Goal: Information Seeking & Learning: Learn about a topic

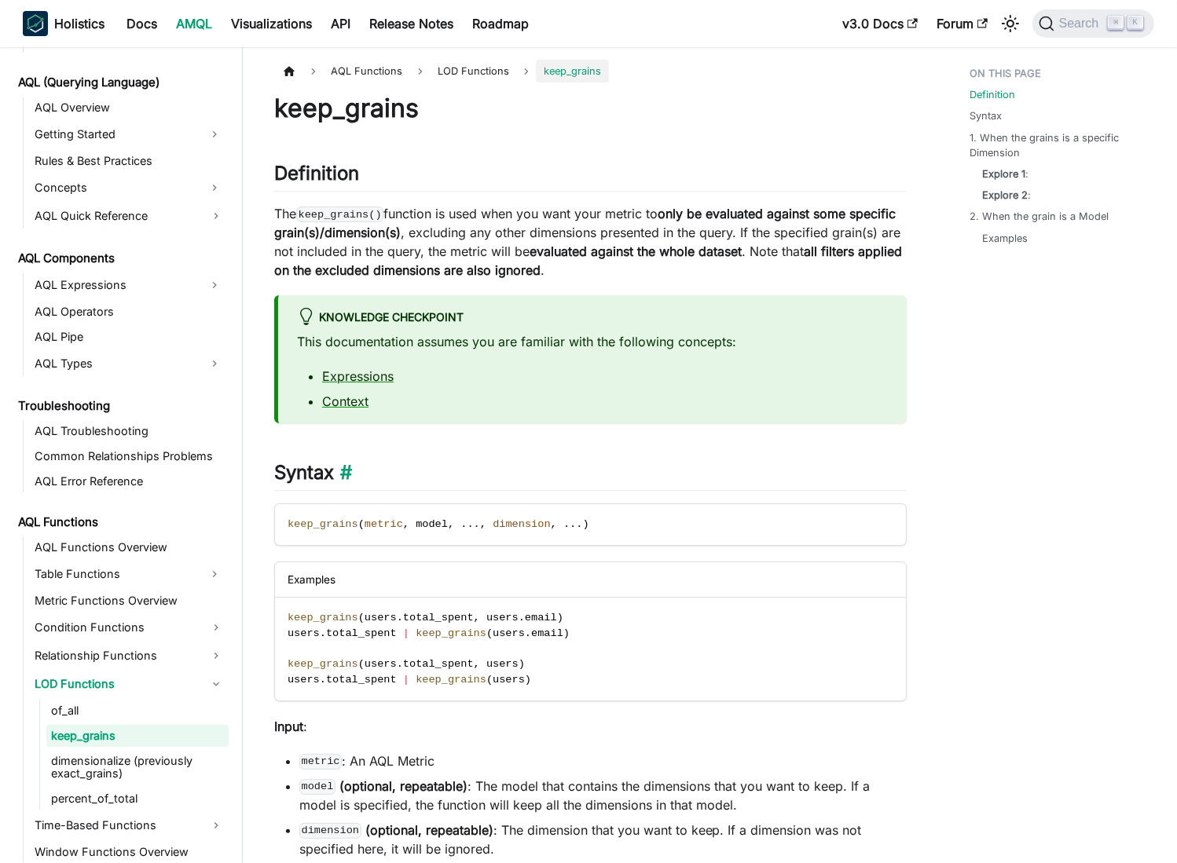
scroll to position [719, 0]
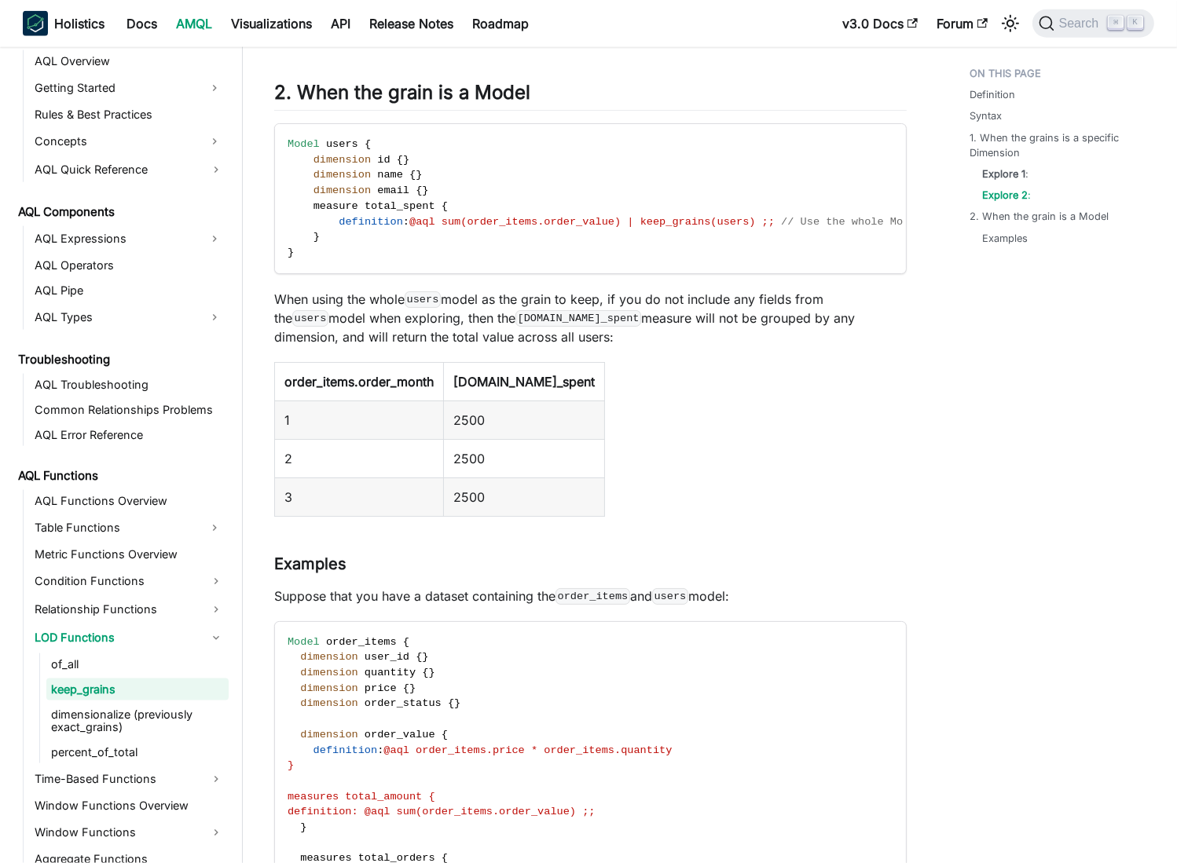
scroll to position [2224, 0]
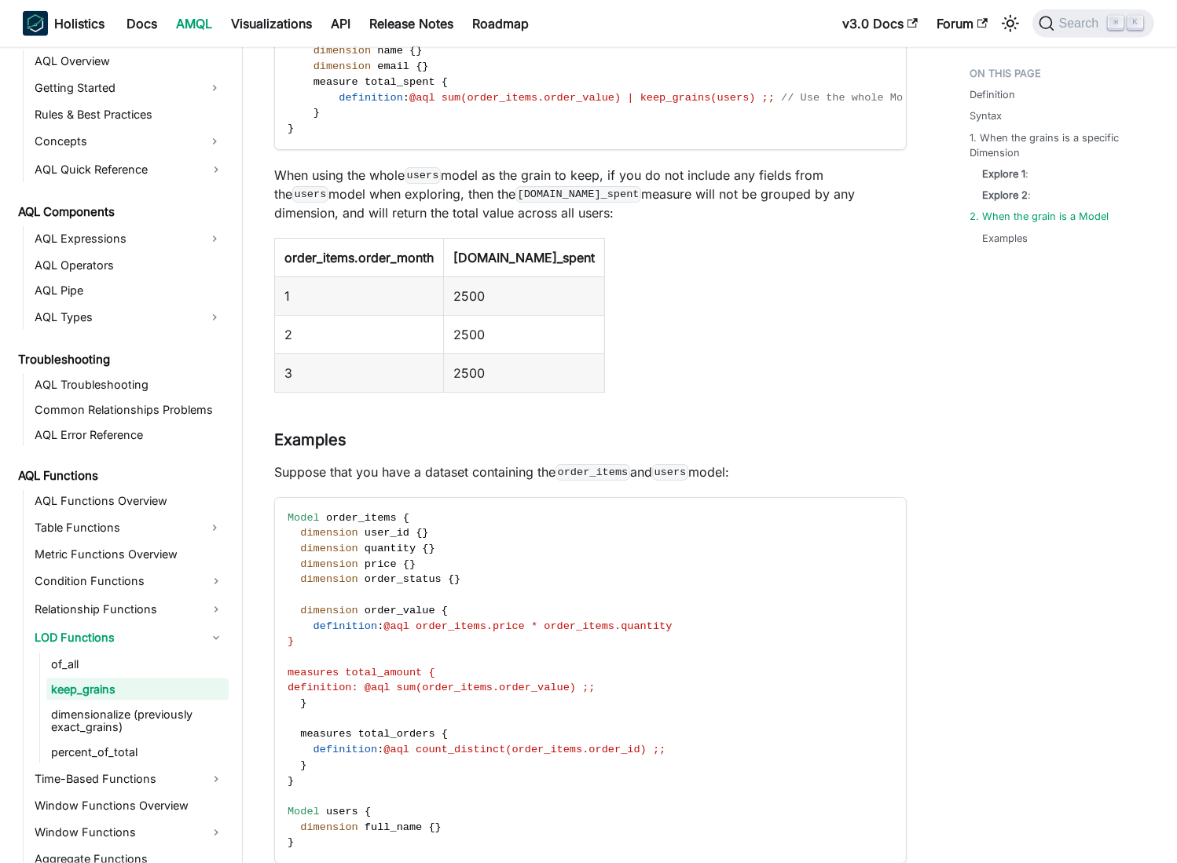
click at [956, 427] on div "Definition Syntax 1. When the grains is a specific Dimension Explore 1 : Explor…" at bounding box center [1054, 103] width 232 height 4537
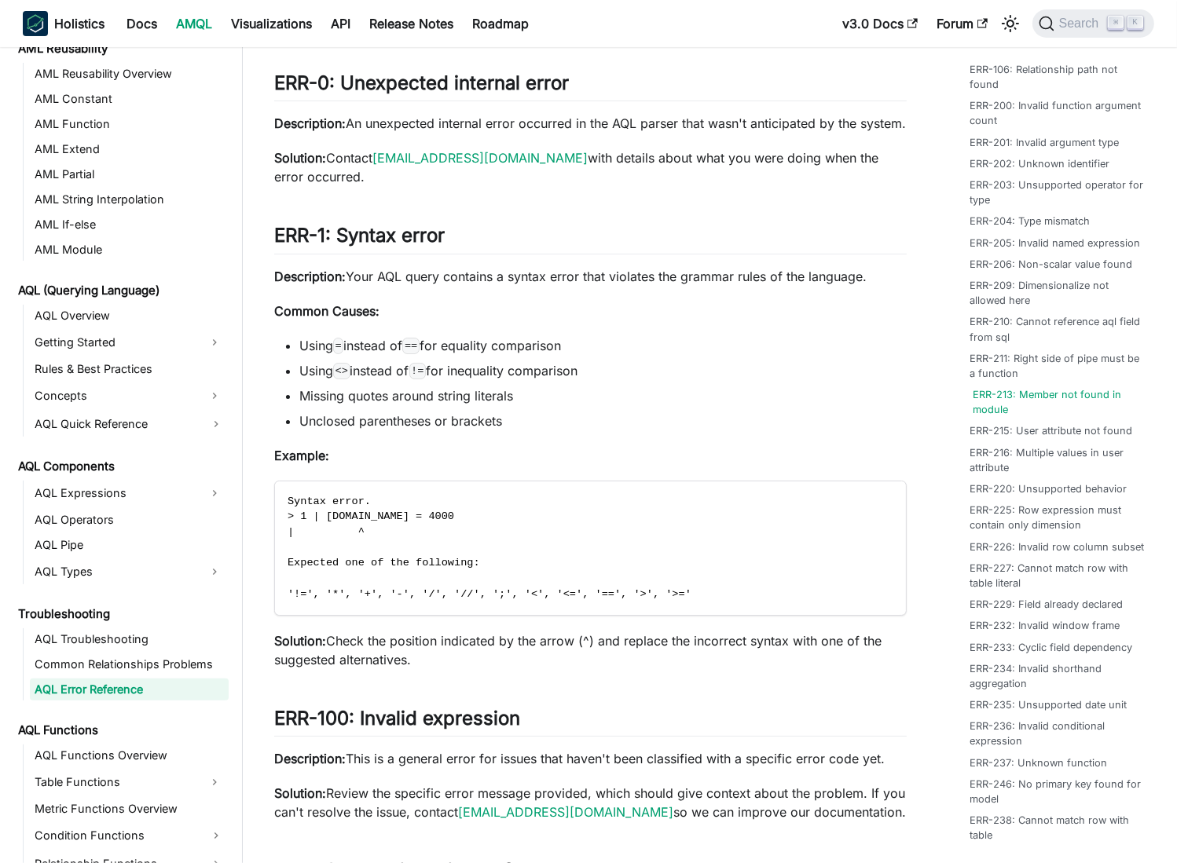
scroll to position [257, 0]
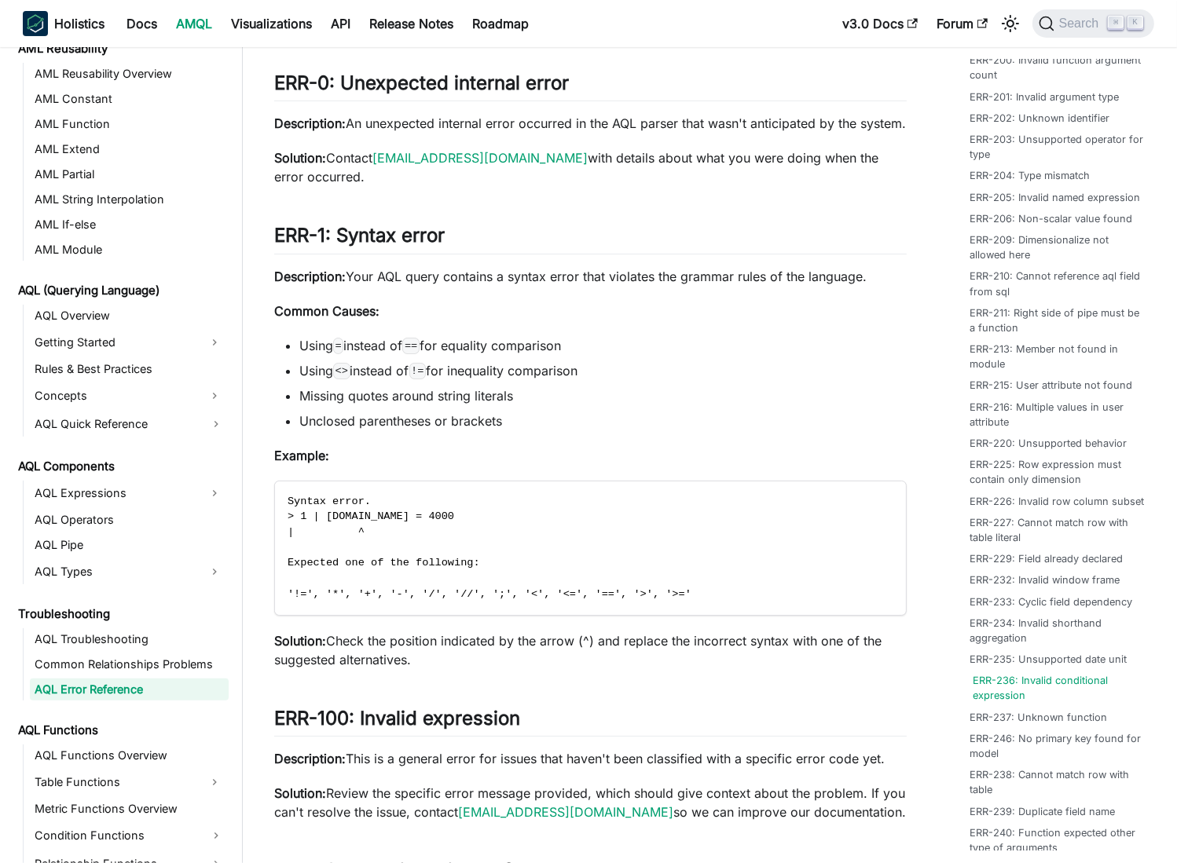
click at [1016, 703] on link "ERR-236: Invalid conditional expression" at bounding box center [1059, 688] width 175 height 30
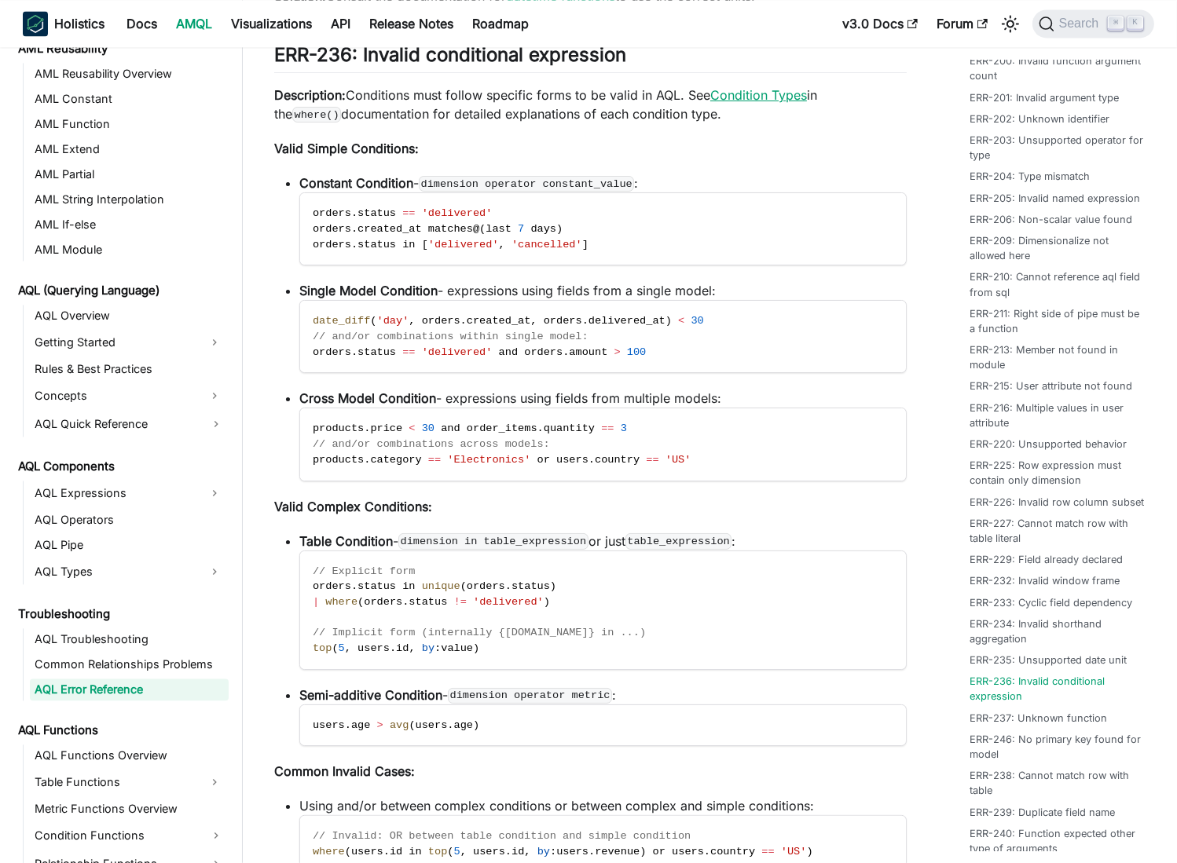
click at [766, 103] on link "Condition Types" at bounding box center [758, 95] width 97 height 16
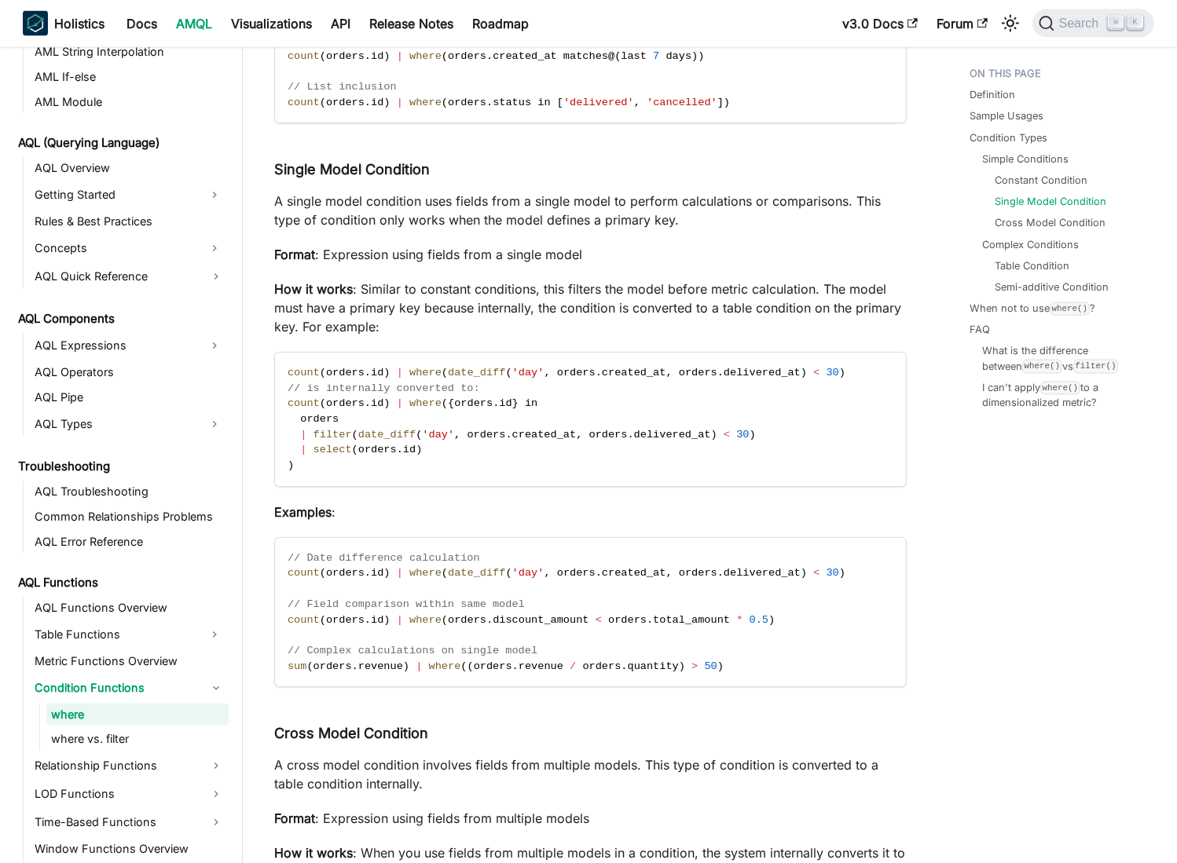
scroll to position [2535, 0]
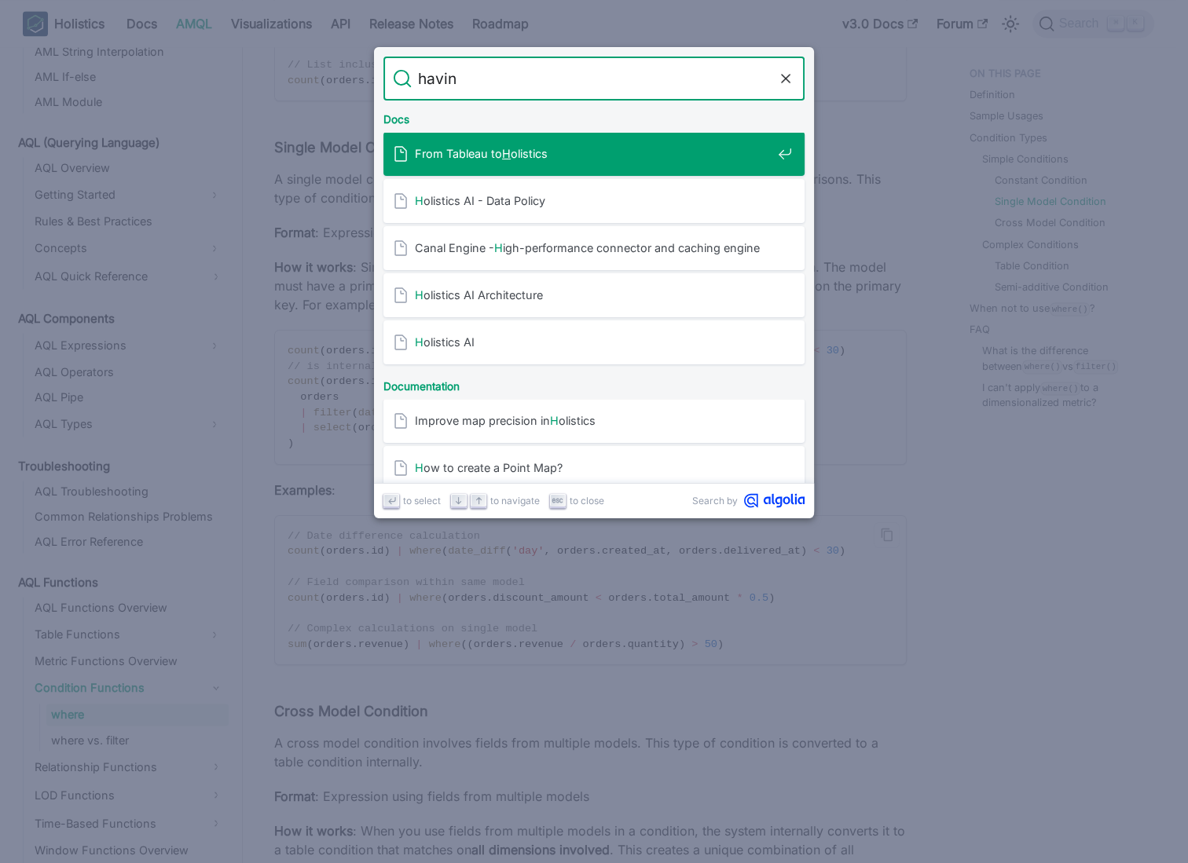
type input "having"
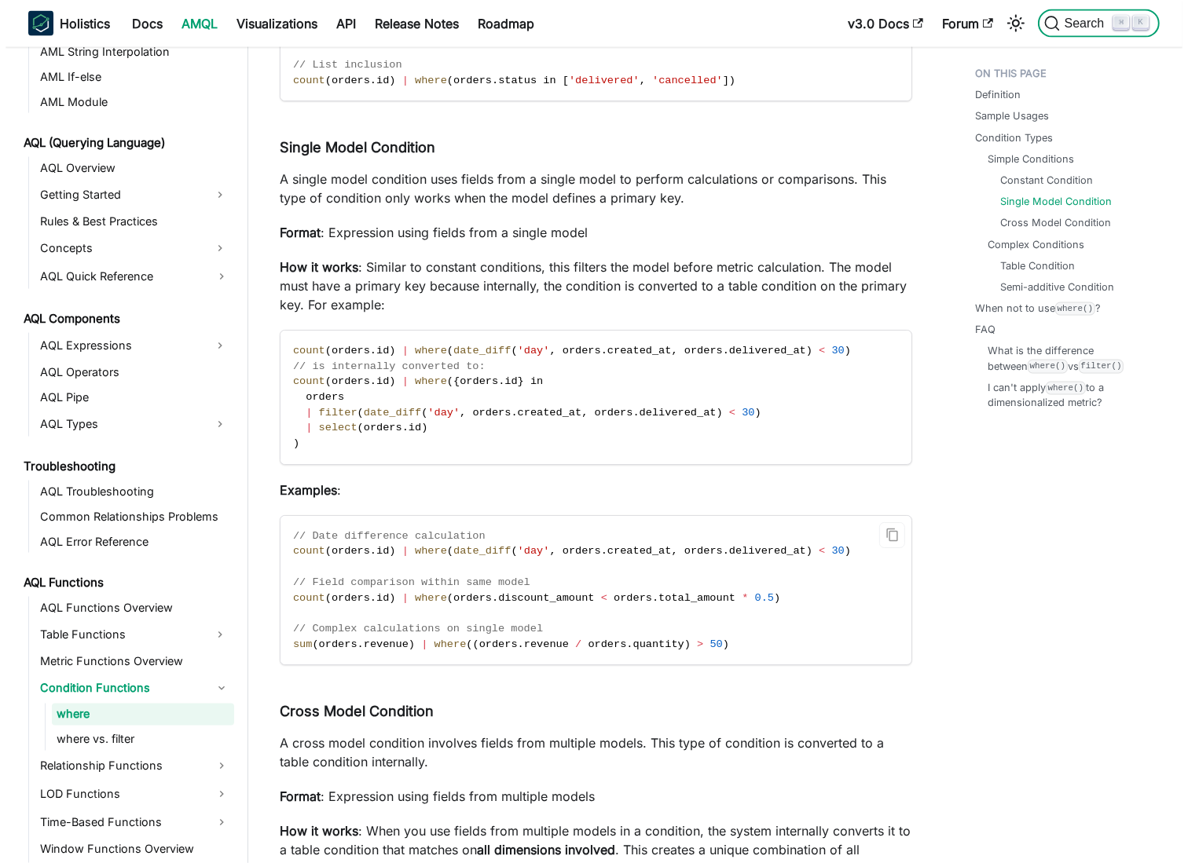
scroll to position [6040, 0]
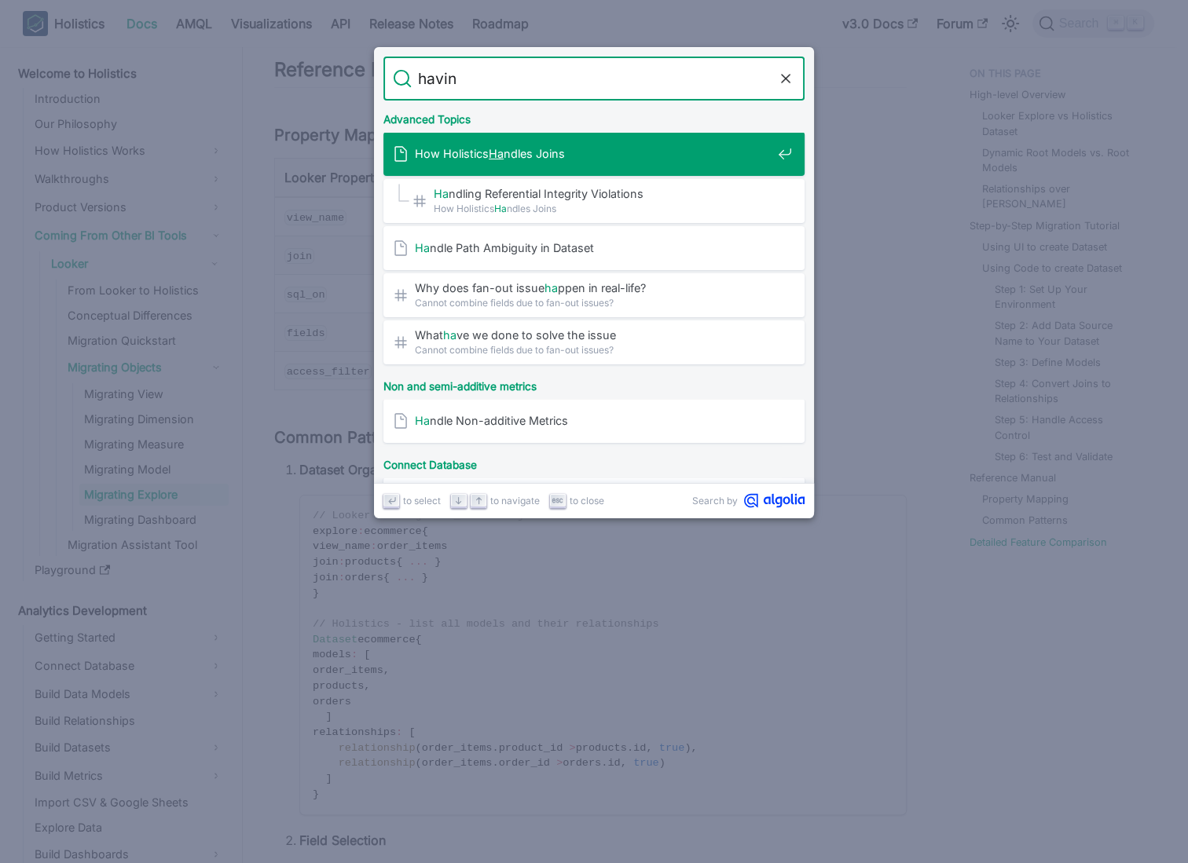
type input "having"
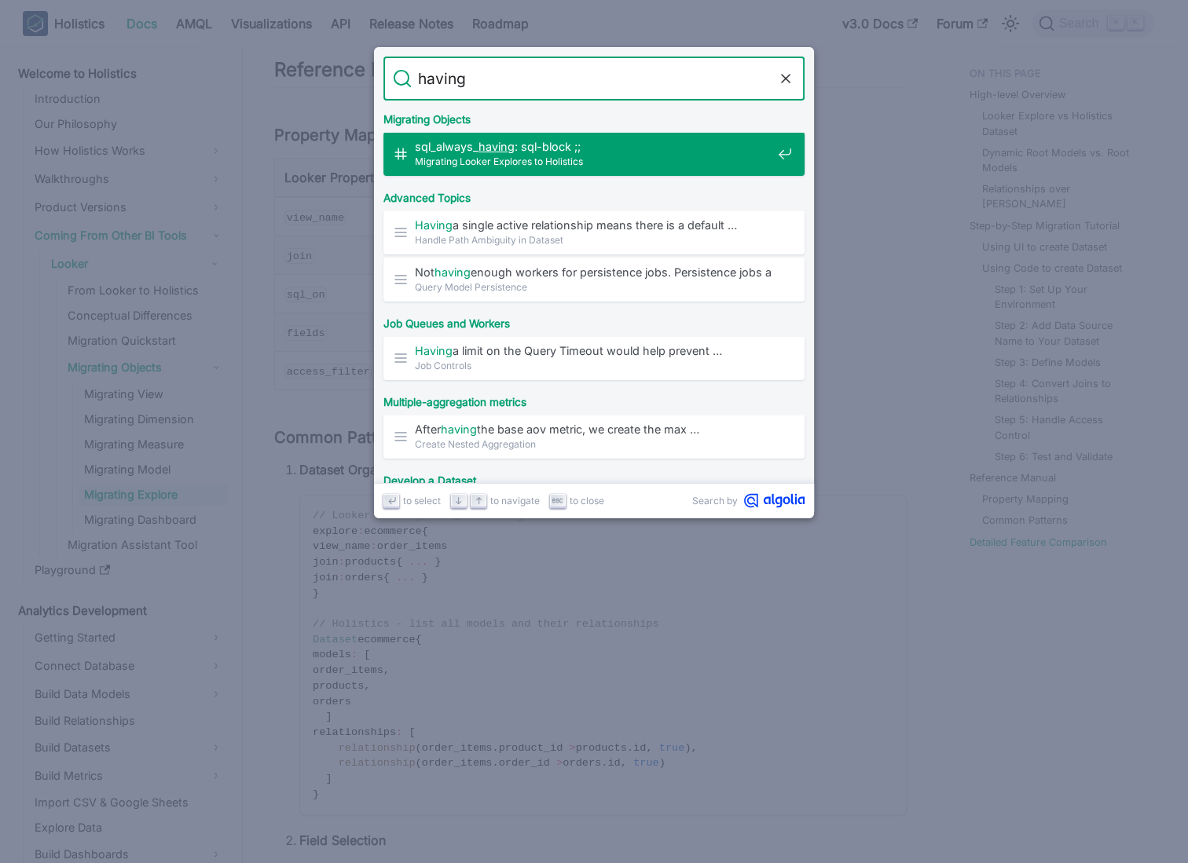
scroll to position [1061, 0]
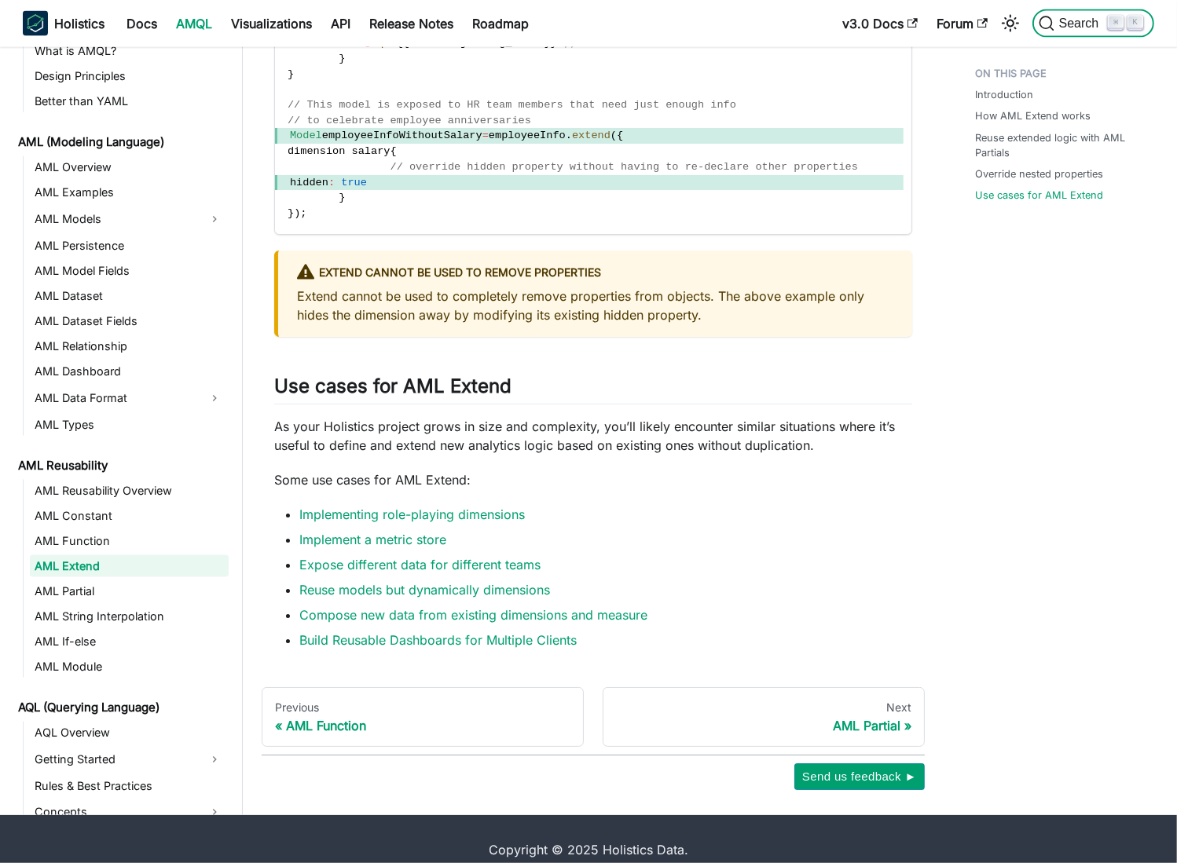
scroll to position [2436, 0]
